Goal: Find specific page/section

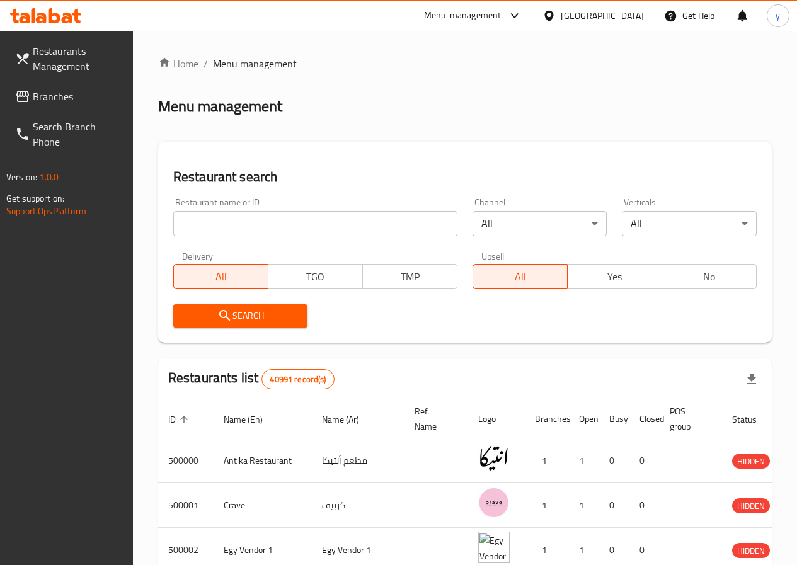
click at [628, 18] on div "[GEOGRAPHIC_DATA]" at bounding box center [602, 16] width 83 height 14
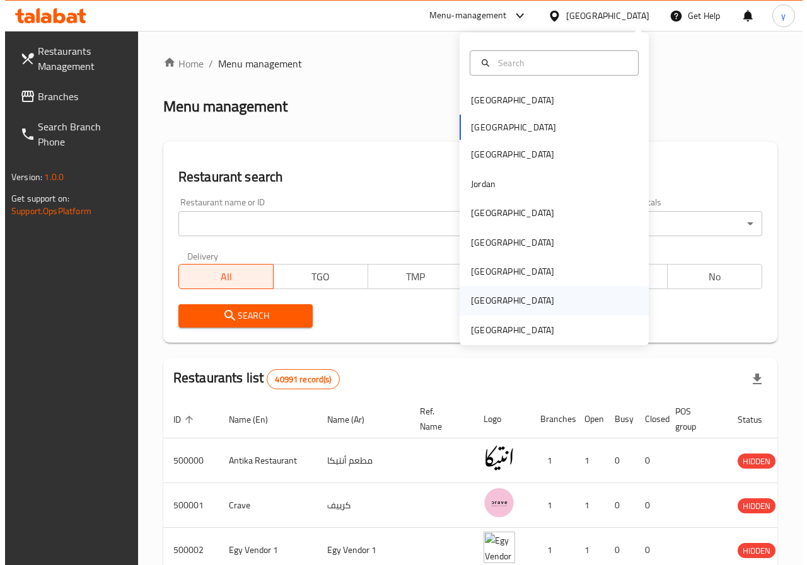
scroll to position [7, 0]
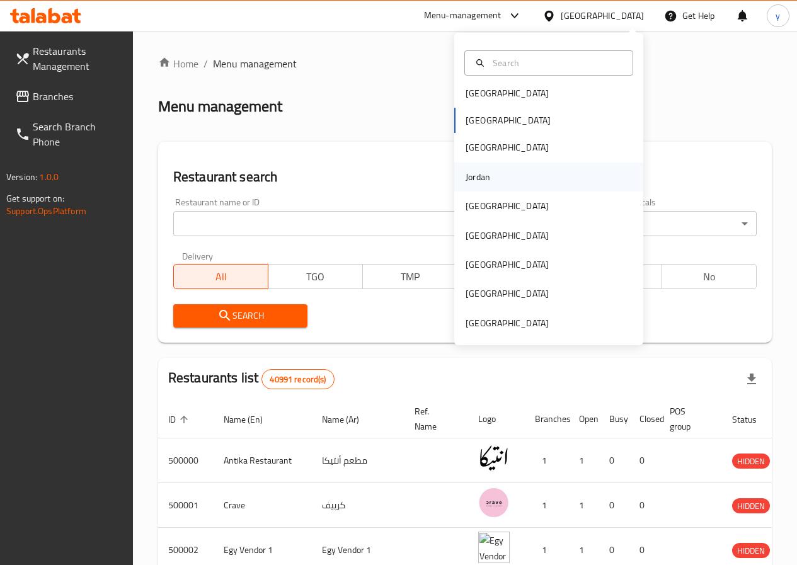
click at [488, 176] on div "Jordan" at bounding box center [478, 177] width 45 height 29
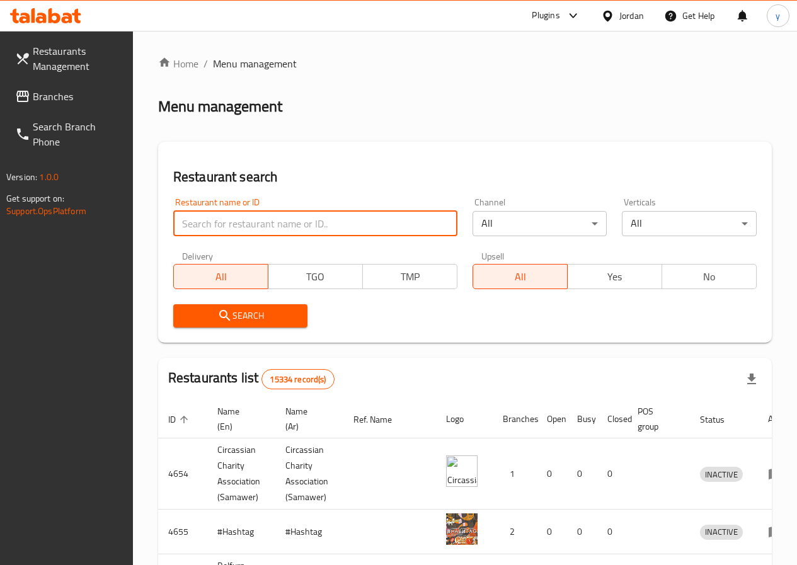
click at [259, 220] on input "search" at bounding box center [315, 223] width 284 height 25
paste input "776404"
type input "776404"
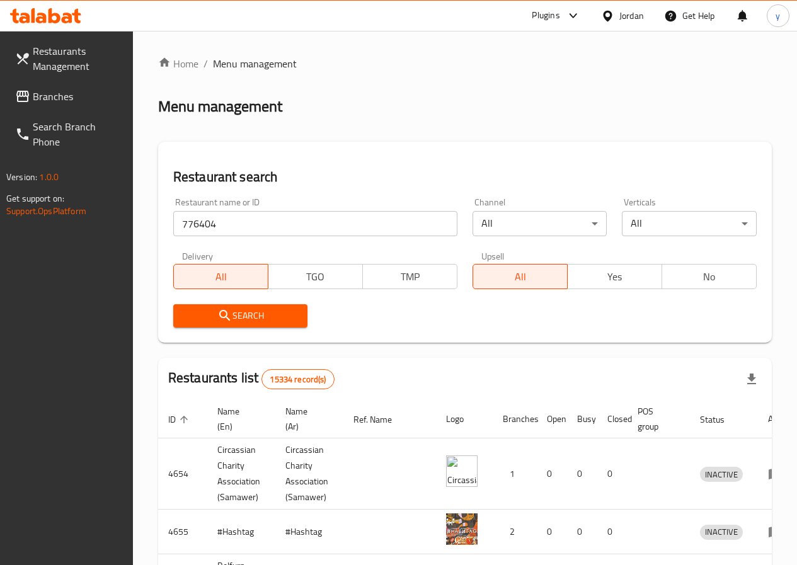
click at [276, 319] on span "Search" at bounding box center [240, 316] width 115 height 16
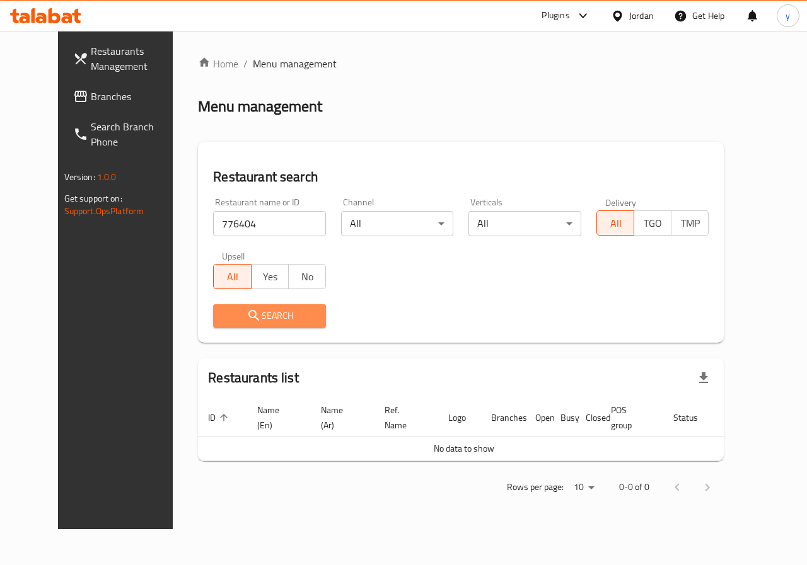
click at [265, 312] on span "Search" at bounding box center [269, 316] width 93 height 16
click at [94, 86] on link "Branches" at bounding box center [128, 96] width 130 height 30
